Goal: Navigation & Orientation: Find specific page/section

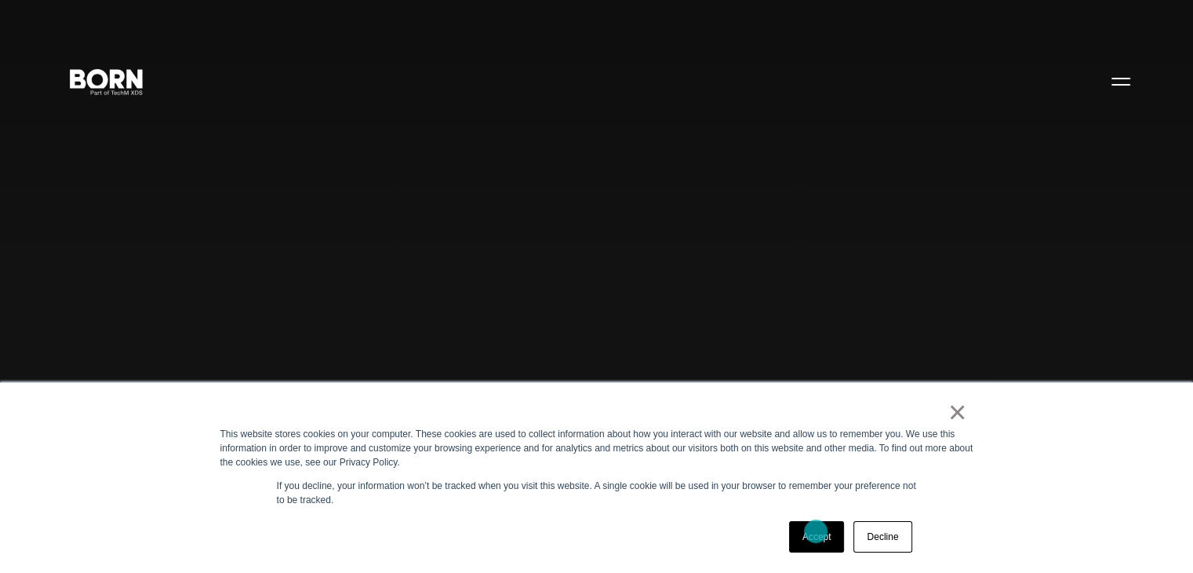
click at [816, 530] on link "Accept" at bounding box center [817, 536] width 56 height 31
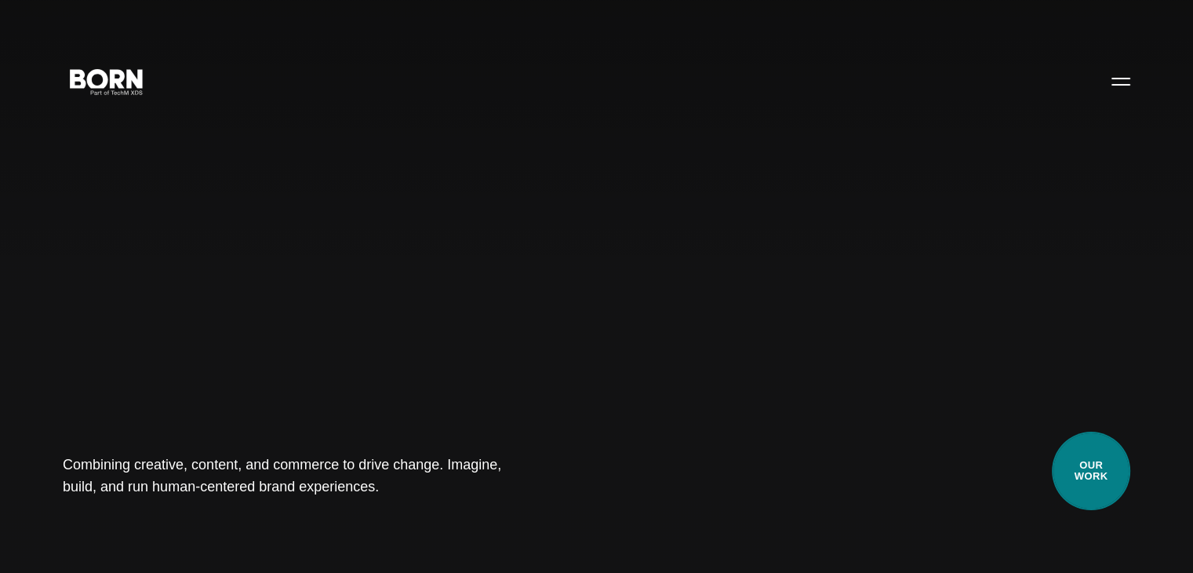
click at [1118, 479] on link "Our Work" at bounding box center [1091, 470] width 78 height 78
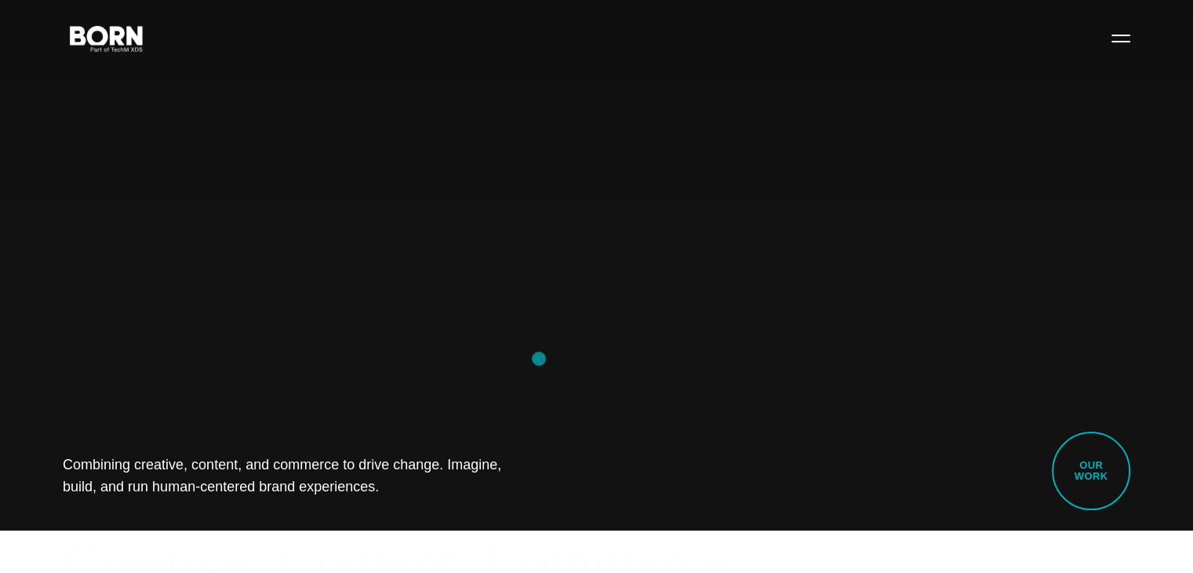
scroll to position [157, 0]
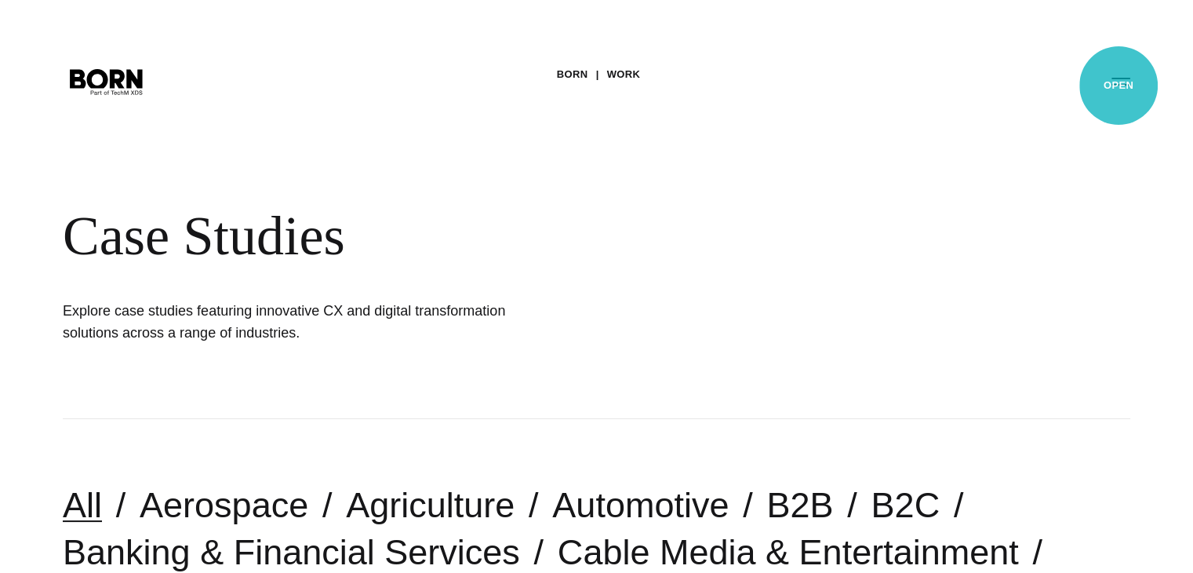
click at [1119, 86] on button "Primary Menu" at bounding box center [1121, 80] width 38 height 33
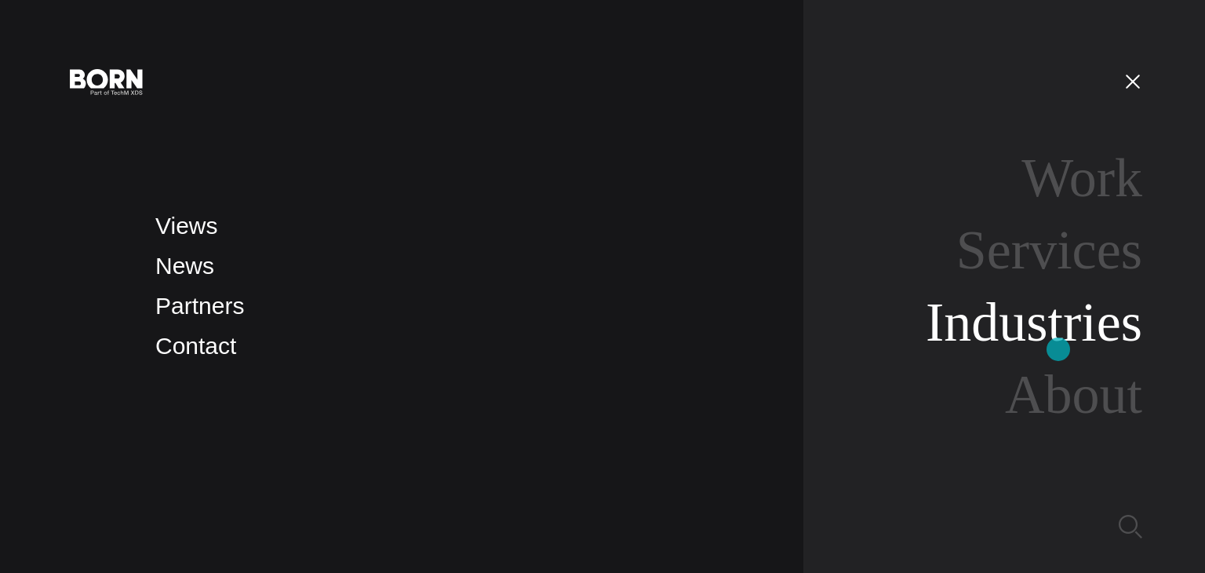
click at [1058, 349] on link "Industries" at bounding box center [1034, 322] width 217 height 60
